Goal: Use online tool/utility: Utilize a website feature to perform a specific function

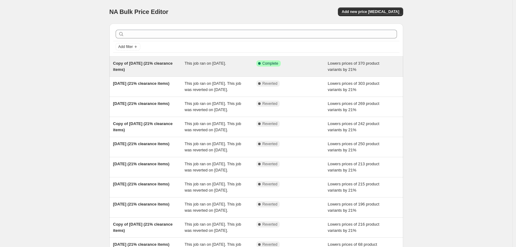
click at [188, 66] on div "This job ran on [DATE]." at bounding box center [221, 66] width 72 height 12
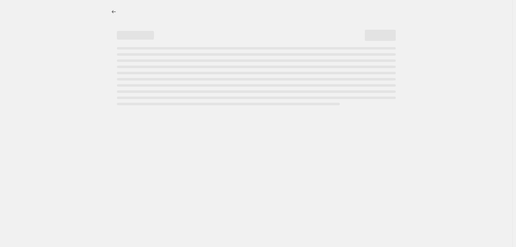
select select "percentage"
select select "collection"
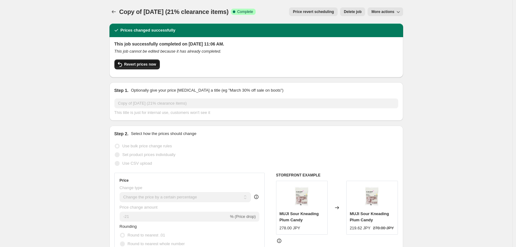
click at [144, 65] on span "Revert prices now" at bounding box center [140, 64] width 32 height 5
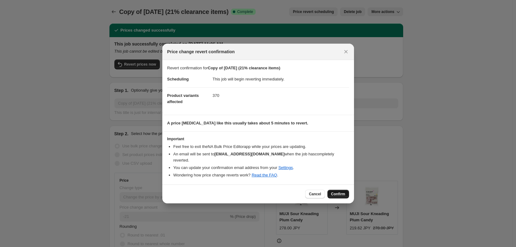
click at [336, 194] on span "Confirm" at bounding box center [338, 193] width 14 height 5
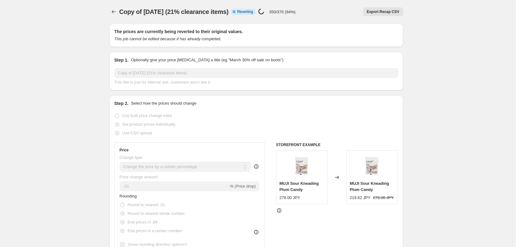
select select "percentage"
select select "collection"
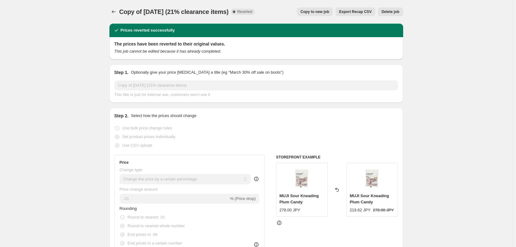
click at [321, 12] on span "Copy to new job" at bounding box center [315, 11] width 29 height 5
select select "percentage"
select select "collection"
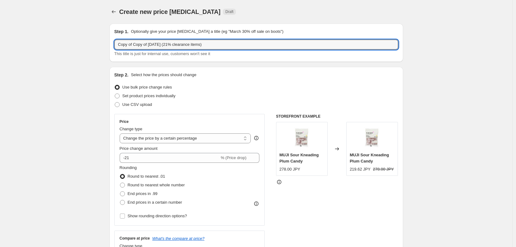
drag, startPoint x: 152, startPoint y: 44, endPoint x: 56, endPoint y: 37, distance: 95.8
click at [128, 43] on input "[DATE] (21% clearance items)" at bounding box center [256, 45] width 284 height 10
click at [212, 45] on input "[DATE] (21% clearance items)" at bounding box center [256, 45] width 284 height 10
type input "[DATE] (21% clearance items)"
